Goal: Information Seeking & Learning: Learn about a topic

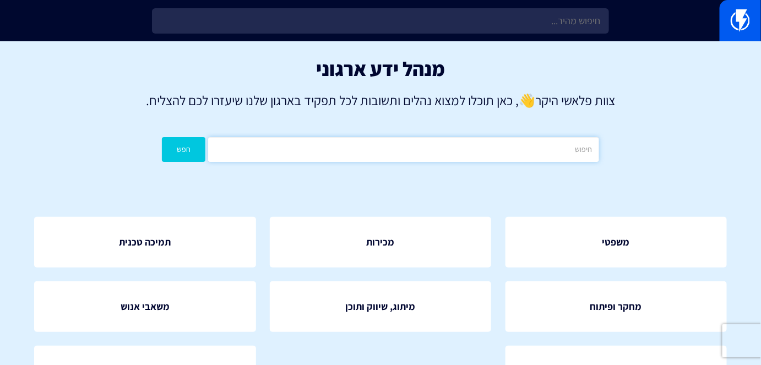
click at [502, 154] on input "text" at bounding box center [403, 149] width 390 height 25
type input "ס"
type input "הצגה"
click at [185, 146] on button "חפש" at bounding box center [183, 149] width 43 height 25
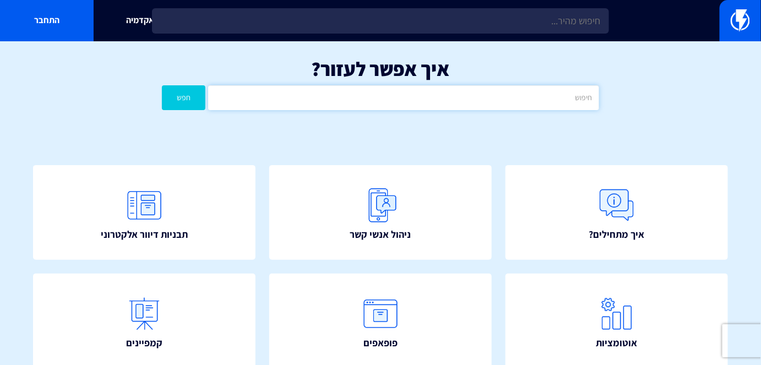
click at [443, 97] on input "text" at bounding box center [403, 97] width 390 height 25
type input "מ"
type input "נטישת"
click at [195, 96] on button "חפש" at bounding box center [183, 97] width 43 height 25
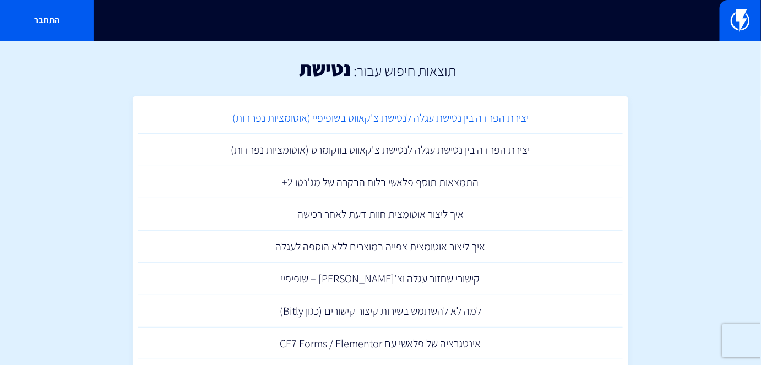
click at [418, 123] on link "יצירת הפרדה בין נטישת עגלה לנטישת צ'קאווט בשופיפיי (אוטומציות נפרדות)" at bounding box center [380, 118] width 484 height 32
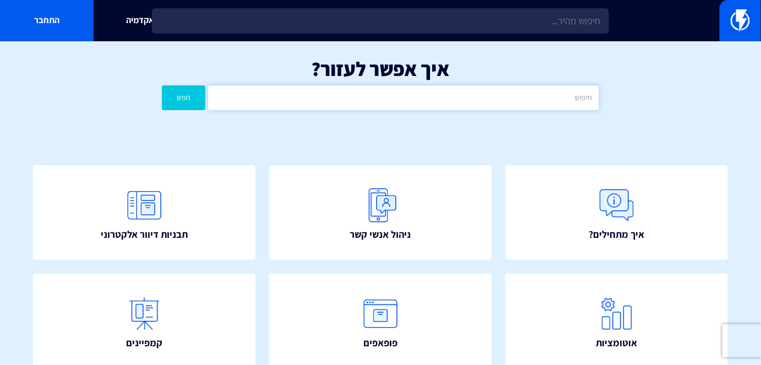
click at [425, 94] on input "text" at bounding box center [403, 97] width 390 height 25
type input "ש"
type input "קונטקס"
click at [162, 85] on button "חפש" at bounding box center [183, 97] width 43 height 25
